Goal: Transaction & Acquisition: Purchase product/service

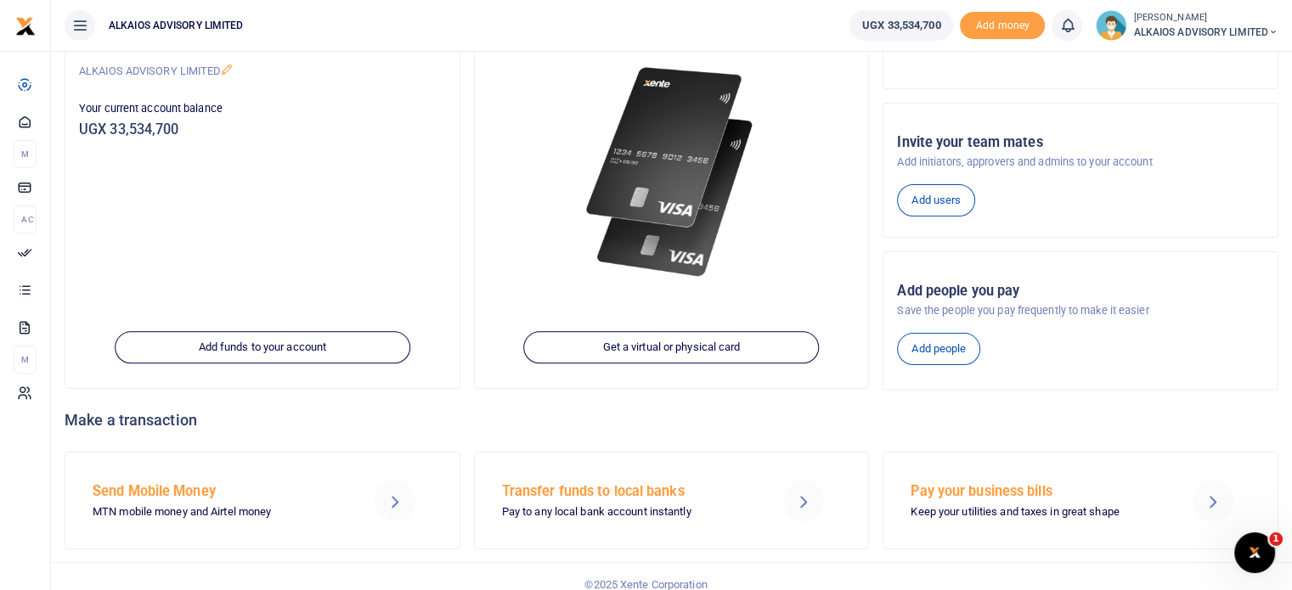
scroll to position [207, 0]
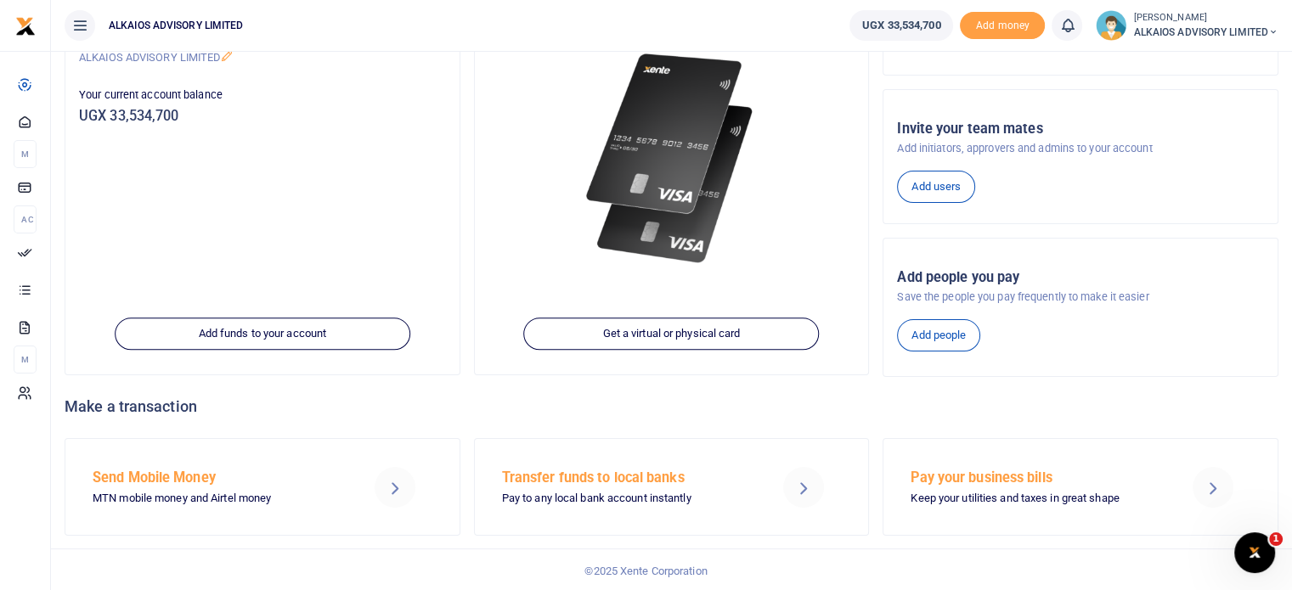
click at [793, 478] on icon at bounding box center [803, 487] width 20 height 20
